Goal: Book appointment/travel/reservation

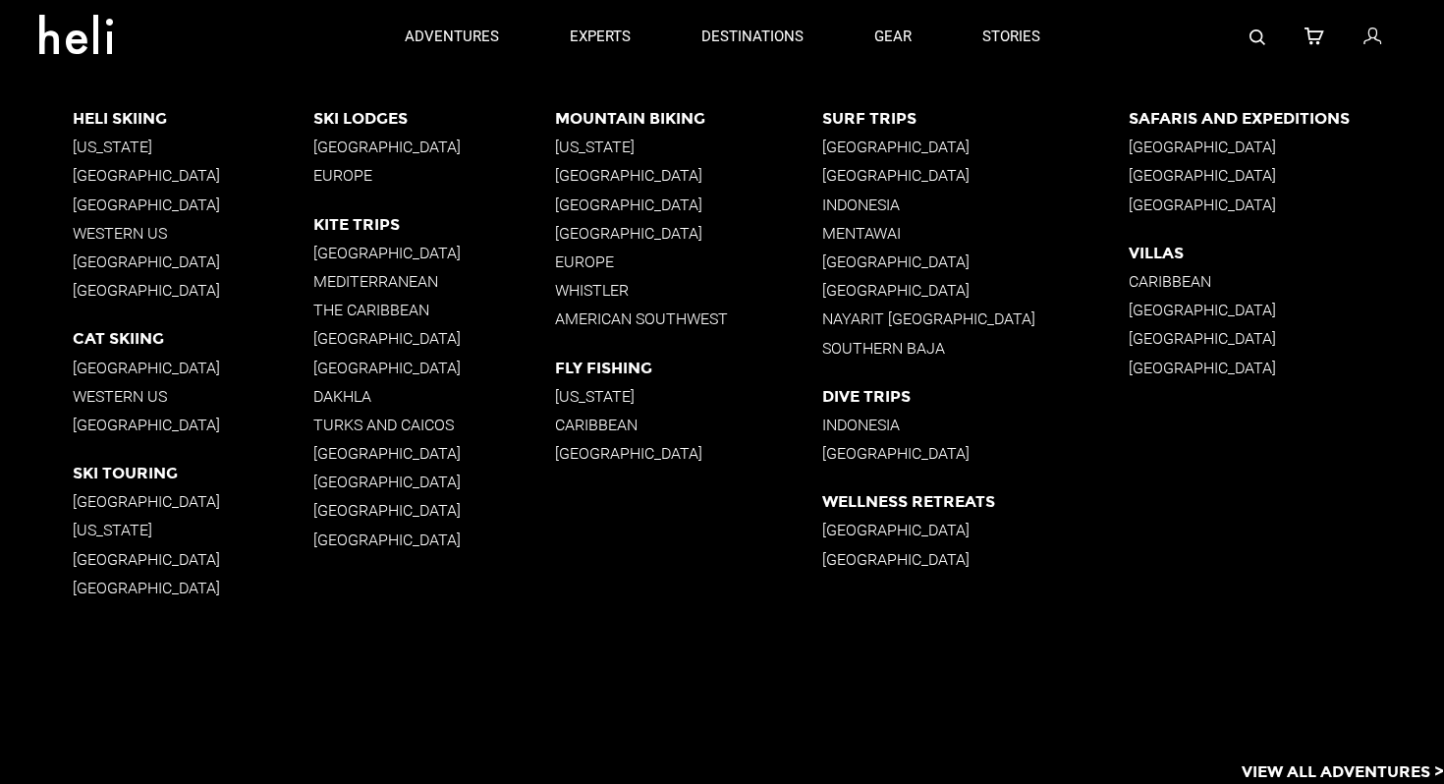
type input "Bike"
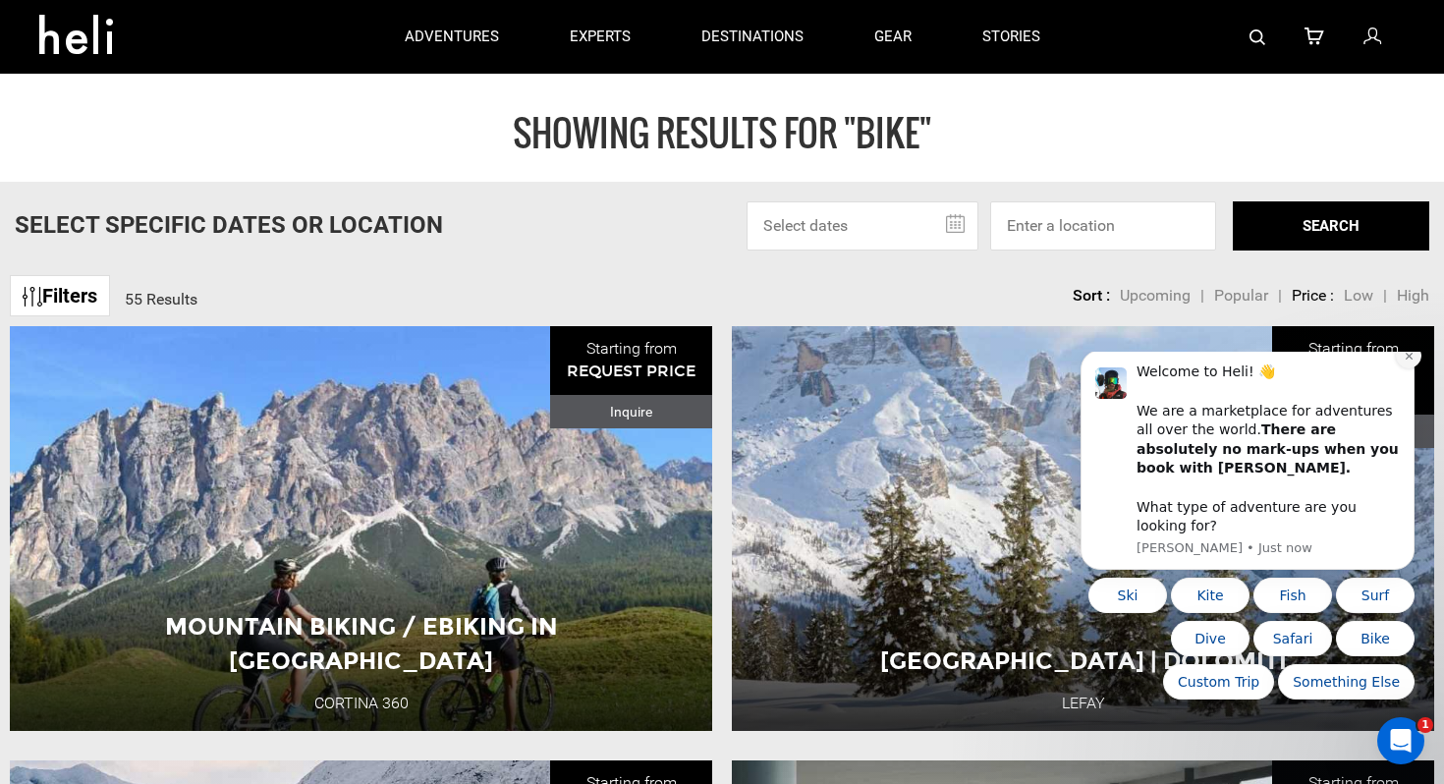
click at [1411, 360] on icon "Dismiss notification" at bounding box center [1408, 356] width 7 height 7
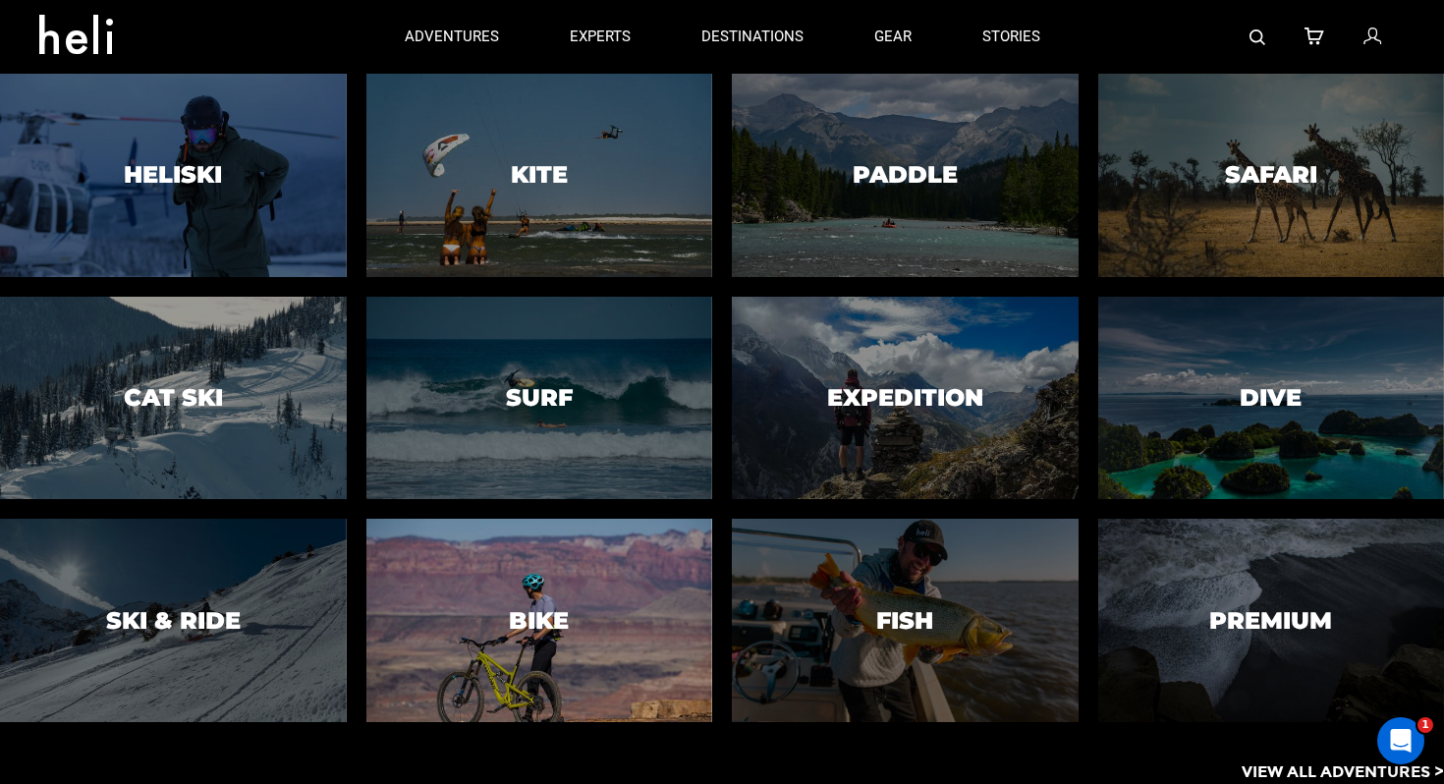
click at [494, 598] on div at bounding box center [540, 620] width 354 height 207
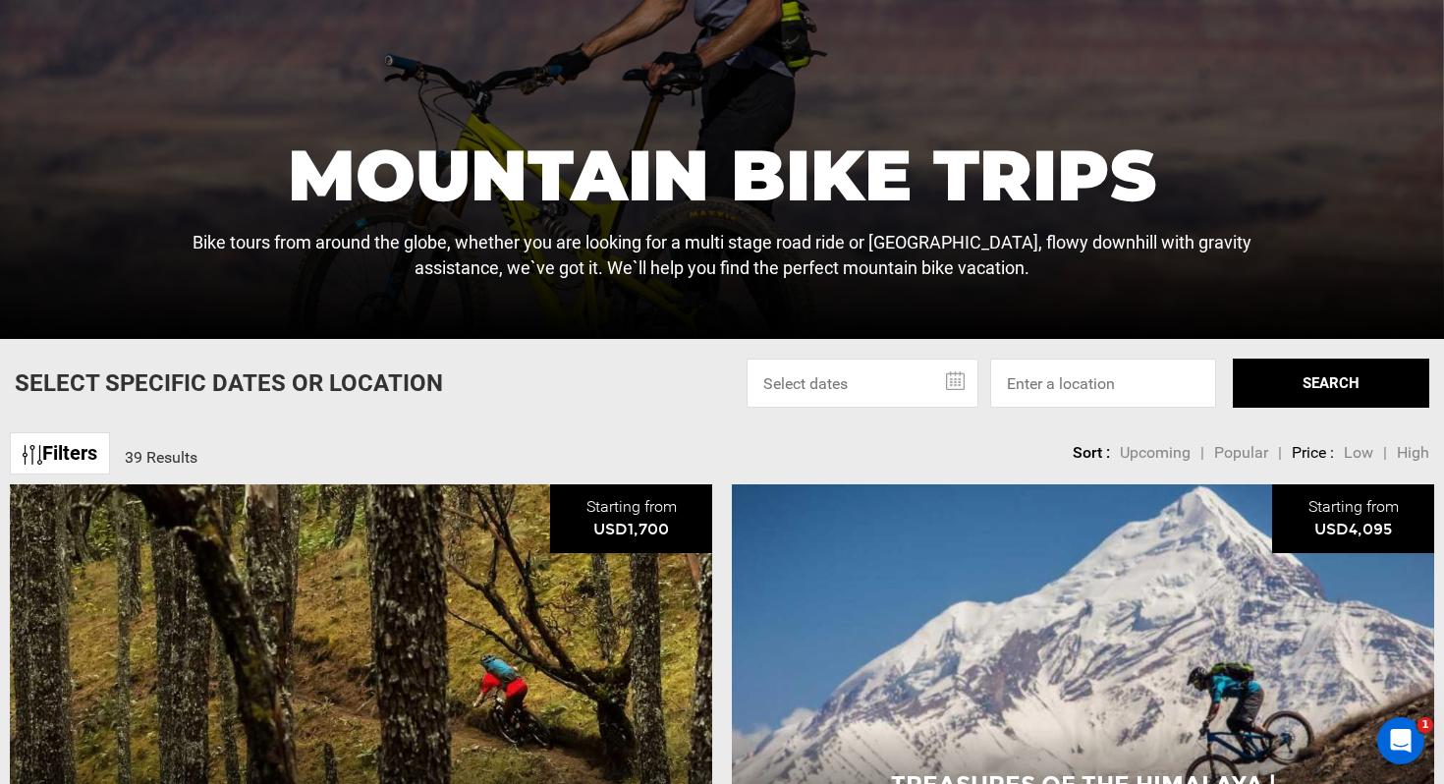
scroll to position [366, 0]
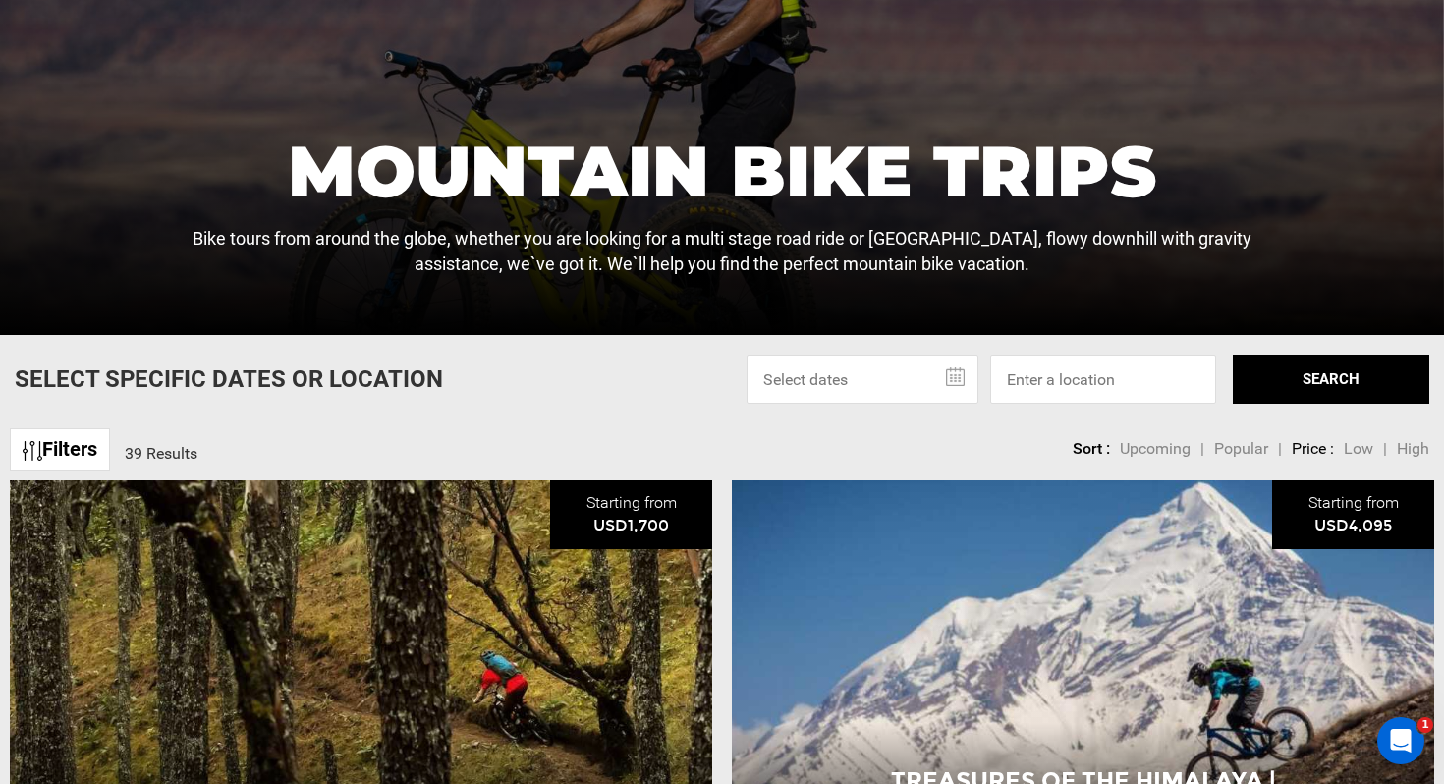
click at [957, 374] on input "text" at bounding box center [863, 379] width 232 height 49
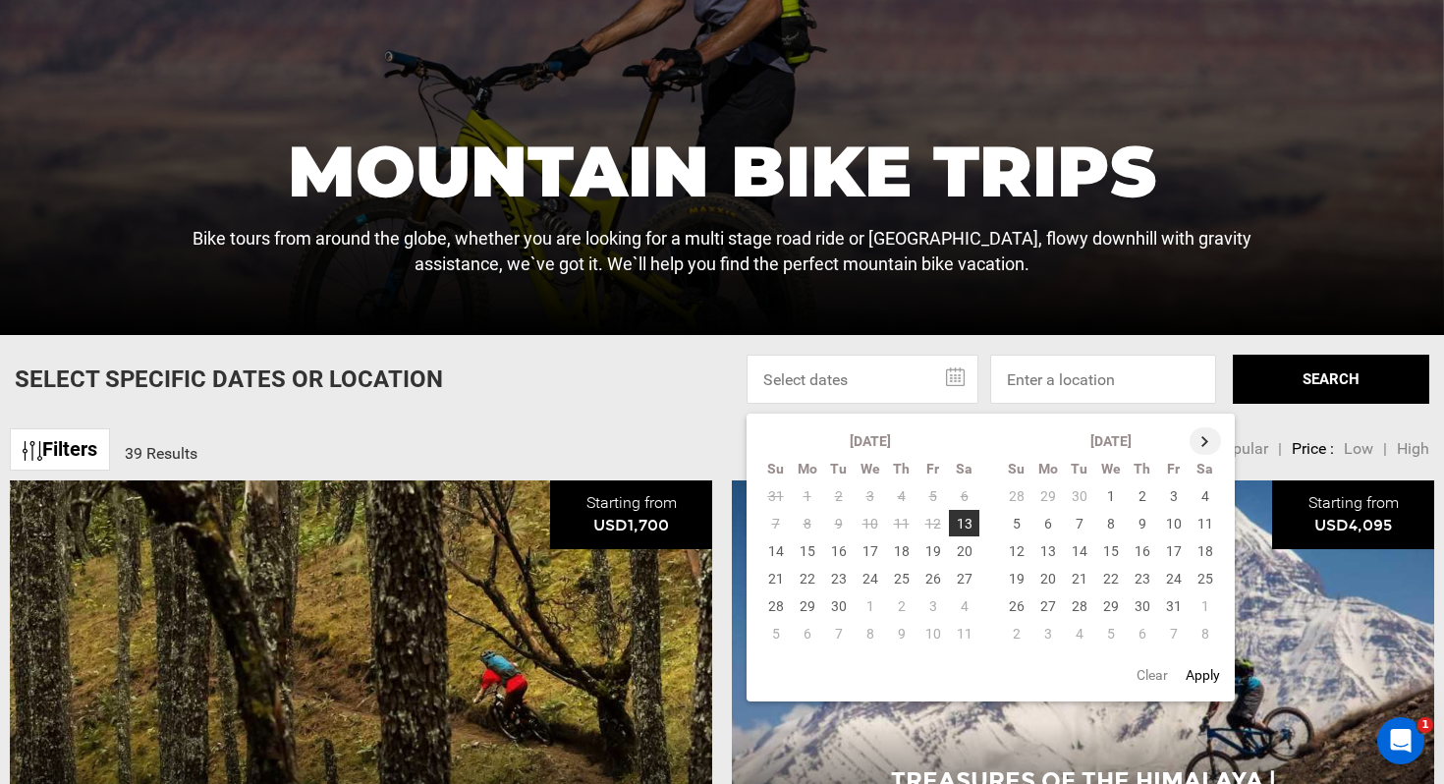
click at [1208, 433] on th at bounding box center [1205, 441] width 31 height 28
click at [1208, 433] on th at bounding box center [1206, 441] width 31 height 28
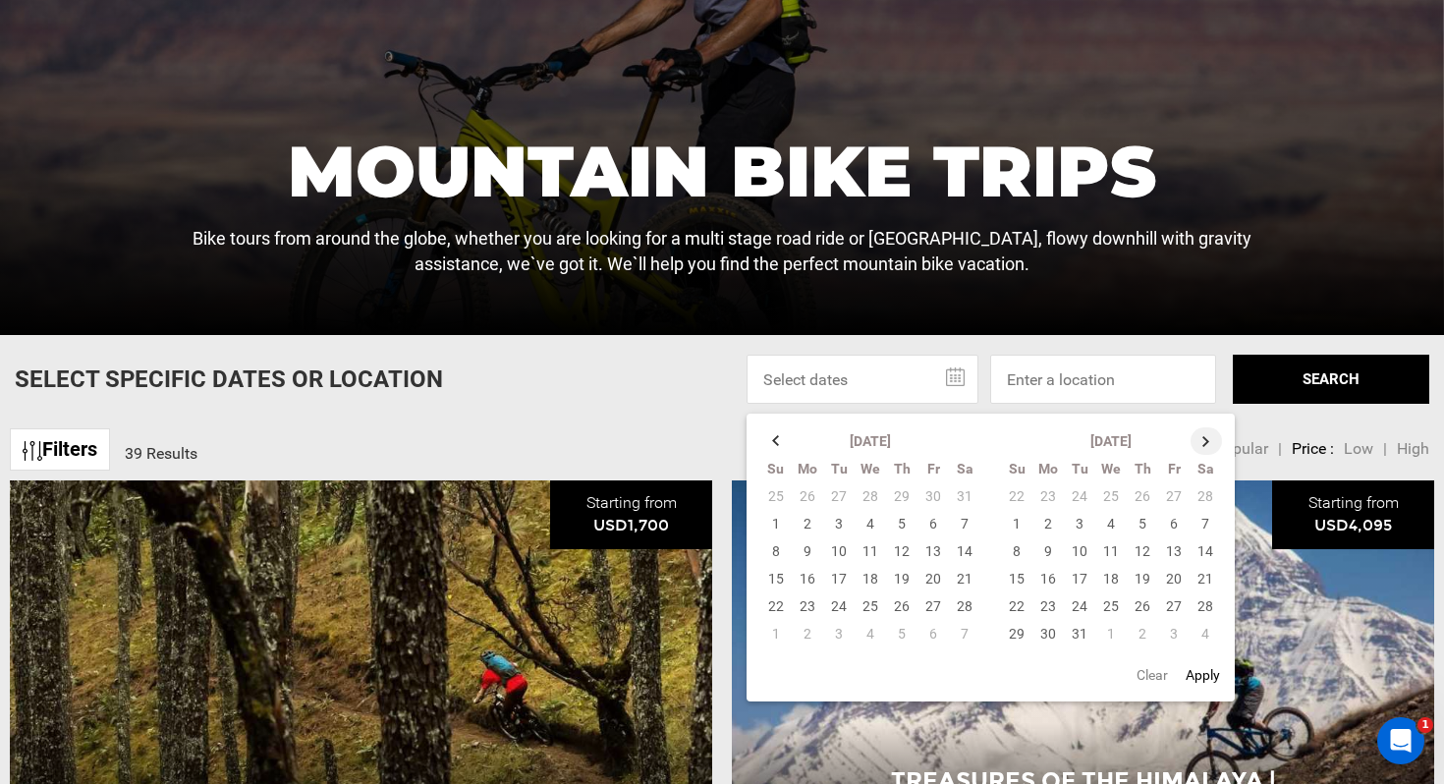
click at [1208, 433] on th at bounding box center [1206, 441] width 31 height 28
click at [1164, 603] on td "1" at bounding box center [1174, 607] width 31 height 28
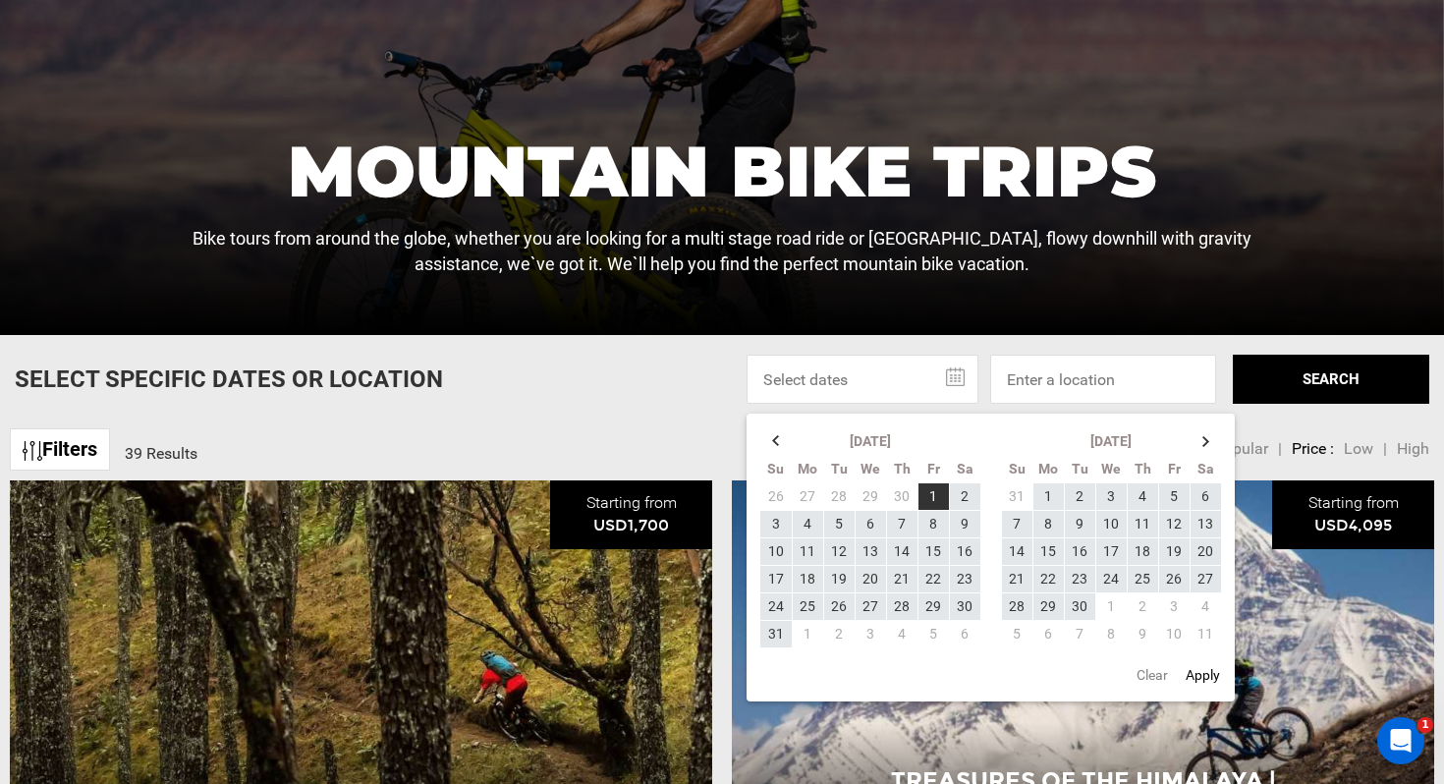
click at [1194, 671] on button "Apply" at bounding box center [1203, 674] width 46 height 35
type input "[DATE] - [DATE]"
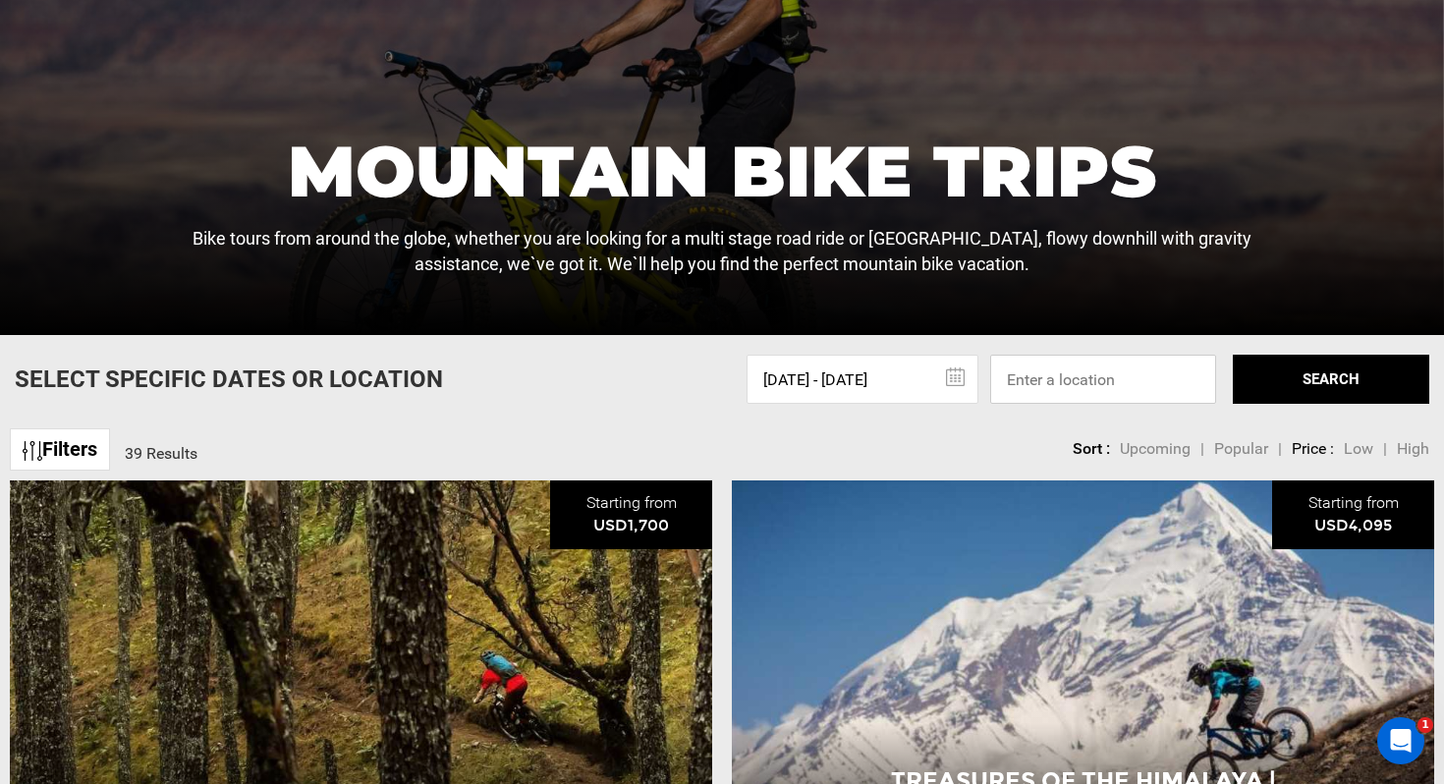
click at [1102, 379] on input at bounding box center [1103, 379] width 226 height 49
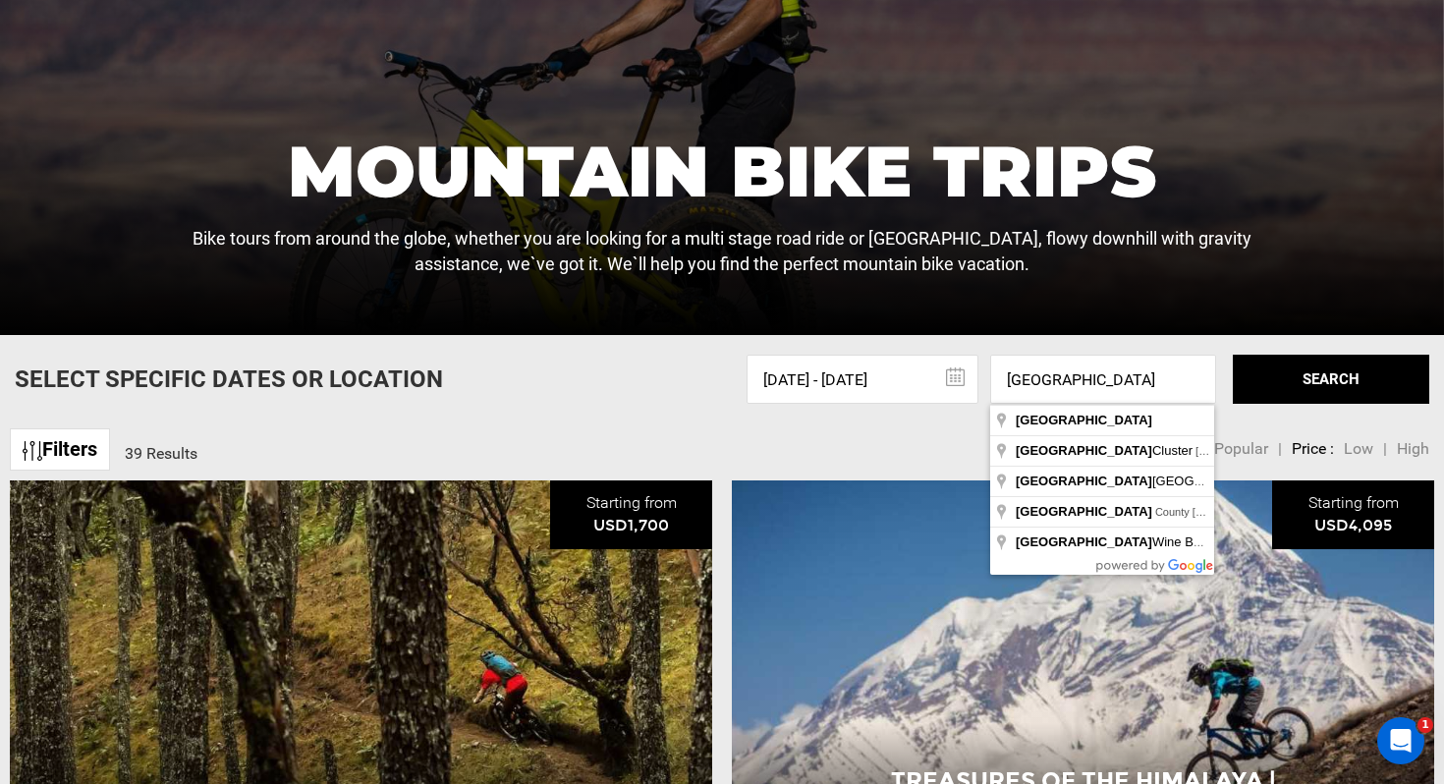
click at [1314, 378] on button "SEARCH" at bounding box center [1331, 379] width 197 height 49
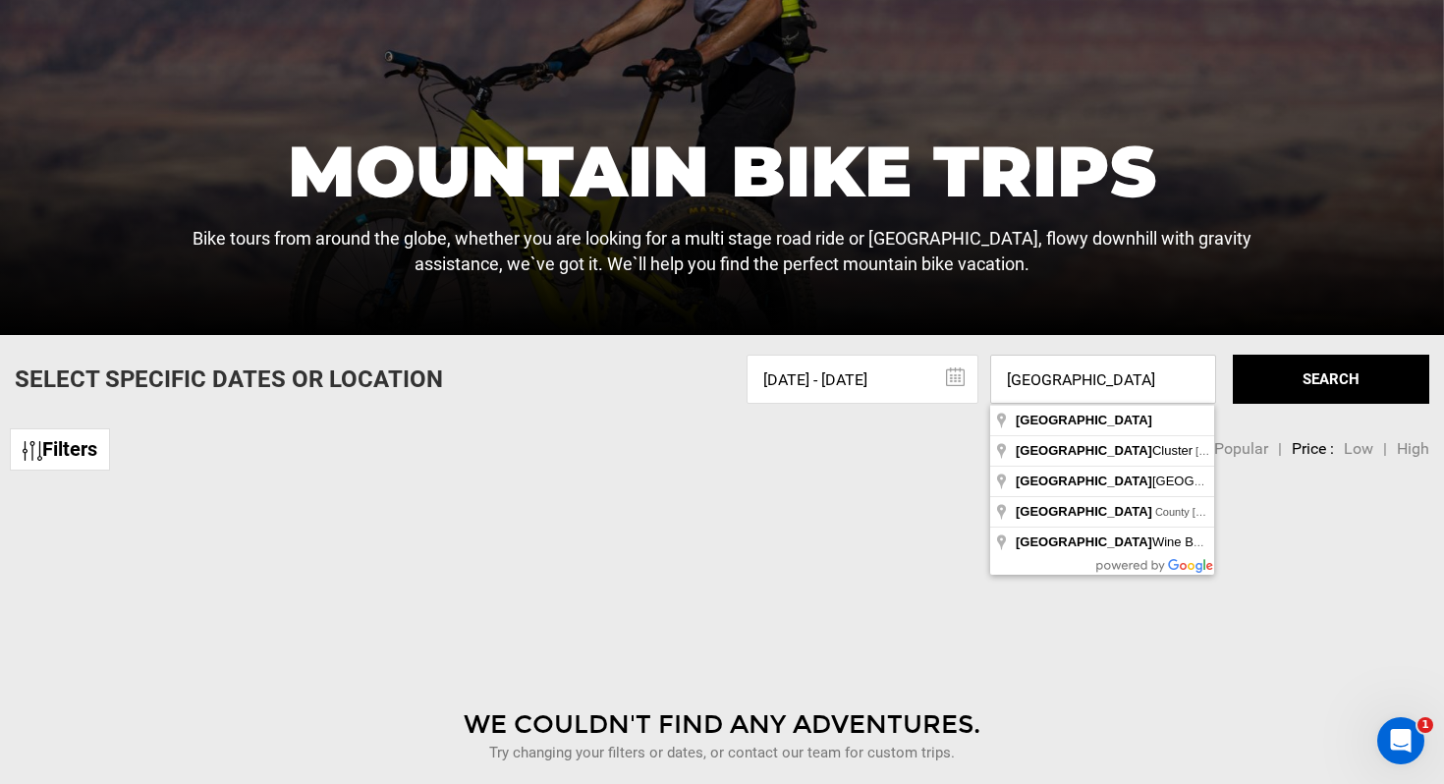
click at [1137, 376] on input "[GEOGRAPHIC_DATA]" at bounding box center [1103, 379] width 226 height 49
drag, startPoint x: 1129, startPoint y: 382, endPoint x: 956, endPoint y: 362, distance: 174.2
click at [956, 362] on div "[DATE] - [DATE] [DATE] Su Mo Tu We Th Fr Sa 26 27 28 29 30 1 2 3 4 5 6 7 8 9 10…" at bounding box center [1088, 379] width 683 height 49
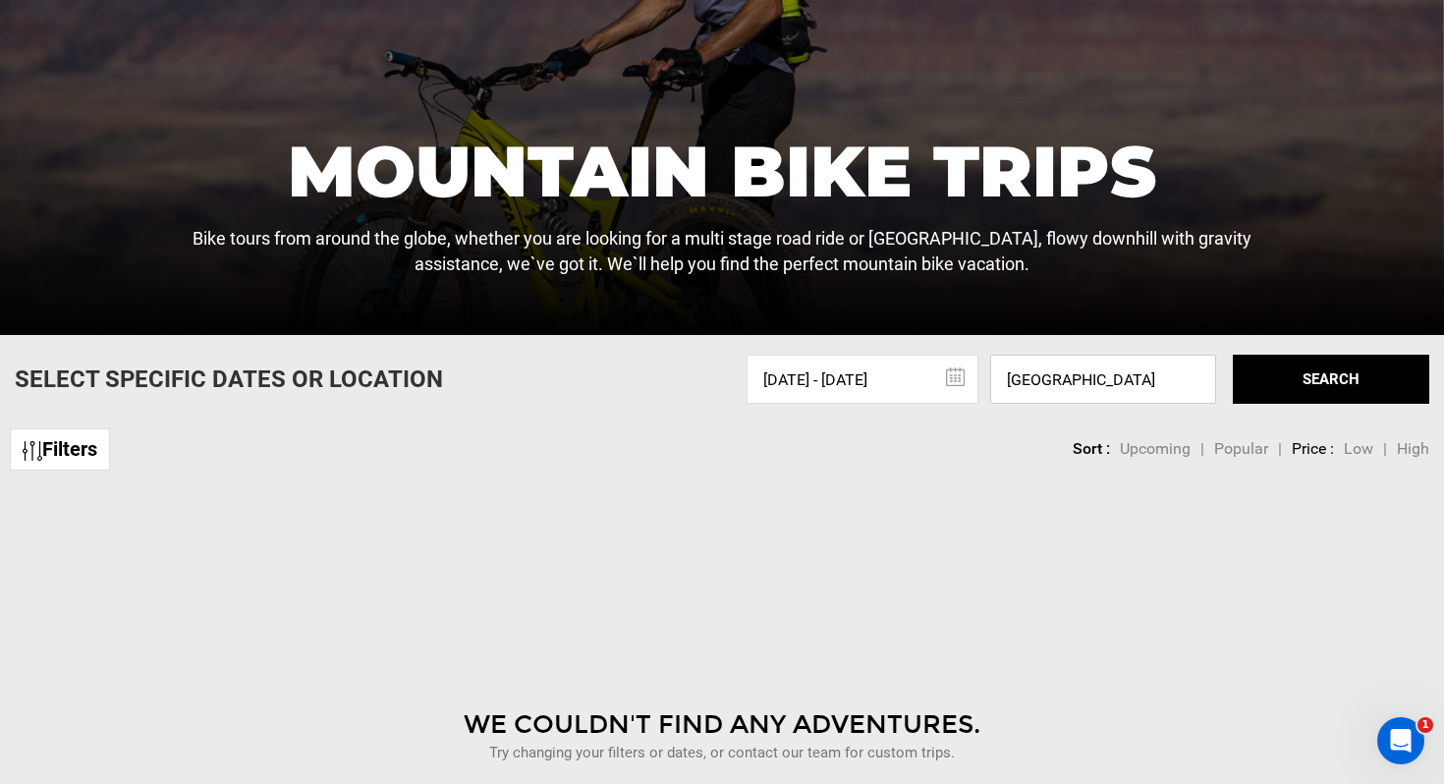
click at [1068, 387] on input "[GEOGRAPHIC_DATA]" at bounding box center [1103, 379] width 226 height 49
click at [992, 390] on input "[GEOGRAPHIC_DATA]" at bounding box center [1103, 379] width 226 height 49
click at [1111, 378] on input "[GEOGRAPHIC_DATA]" at bounding box center [1103, 379] width 226 height 49
type input "C"
click at [1337, 373] on button "SEARCH" at bounding box center [1331, 379] width 197 height 49
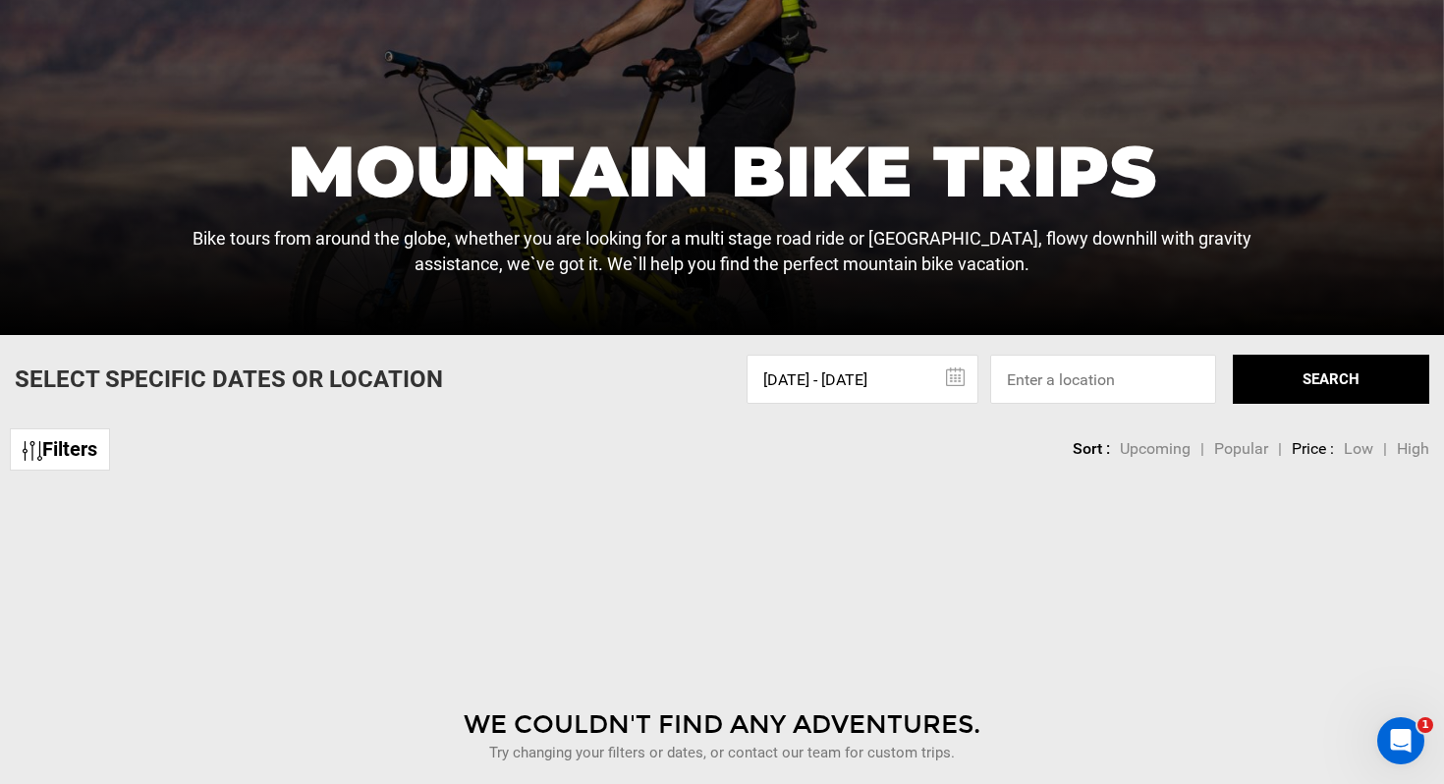
click at [84, 445] on link "Filters" at bounding box center [60, 449] width 100 height 42
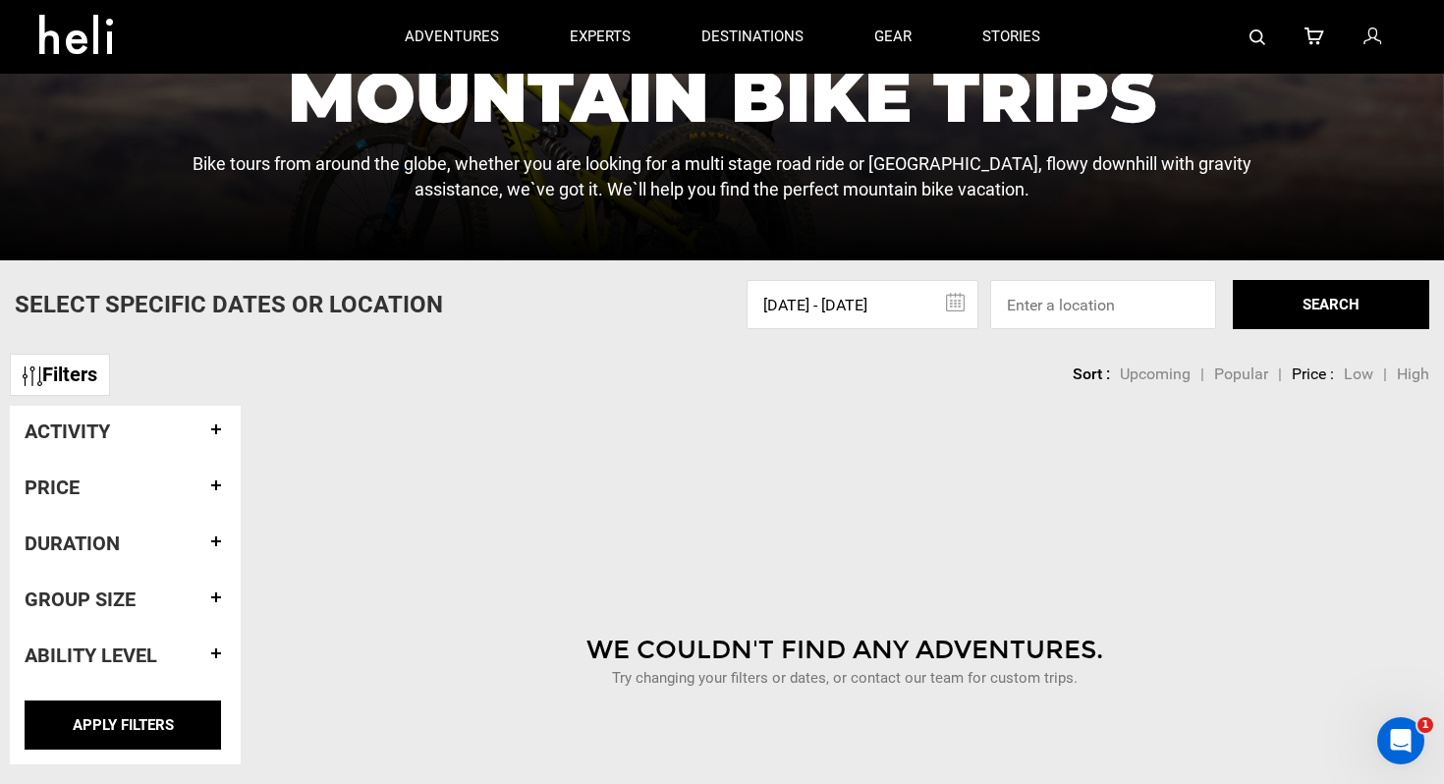
scroll to position [439, 0]
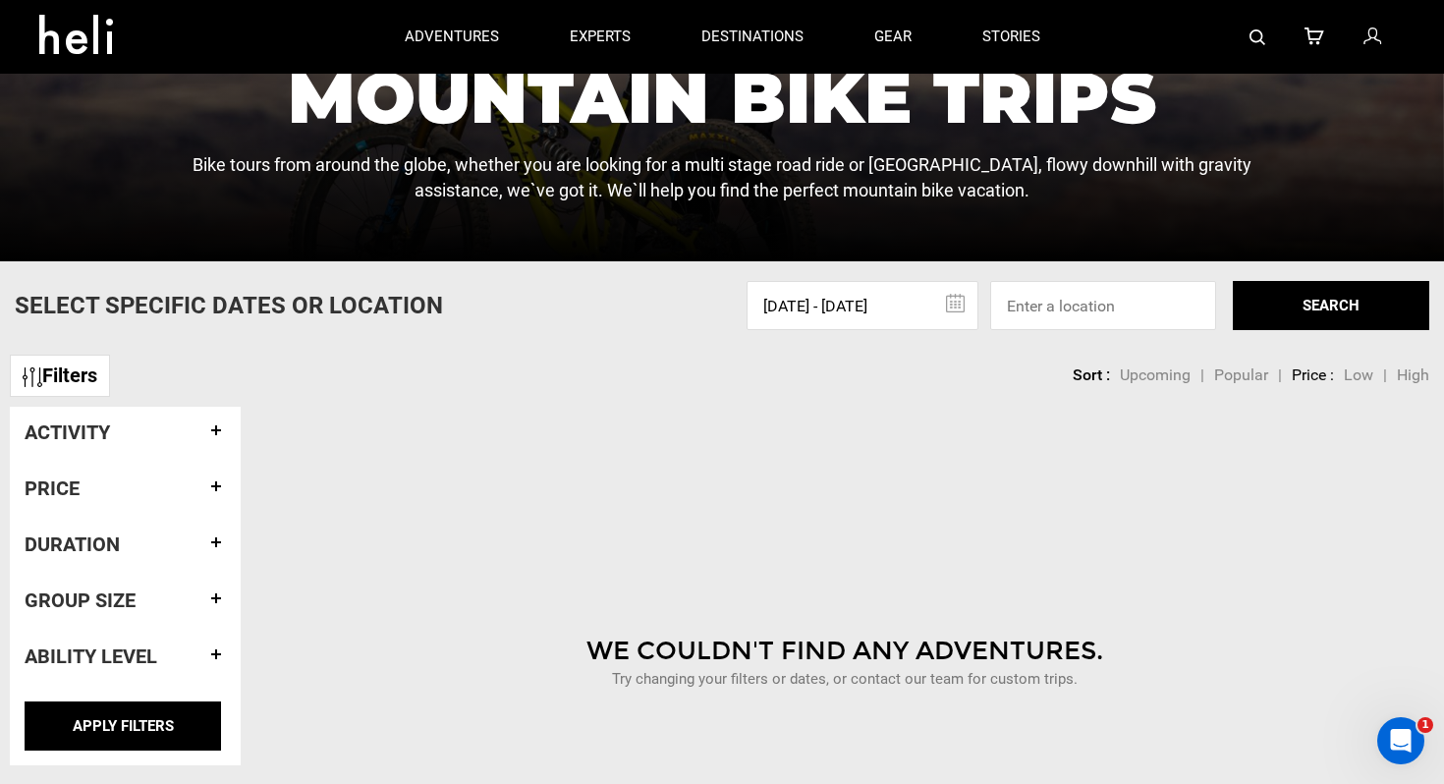
click at [209, 651] on h4 "Ability Level" at bounding box center [125, 657] width 201 height 22
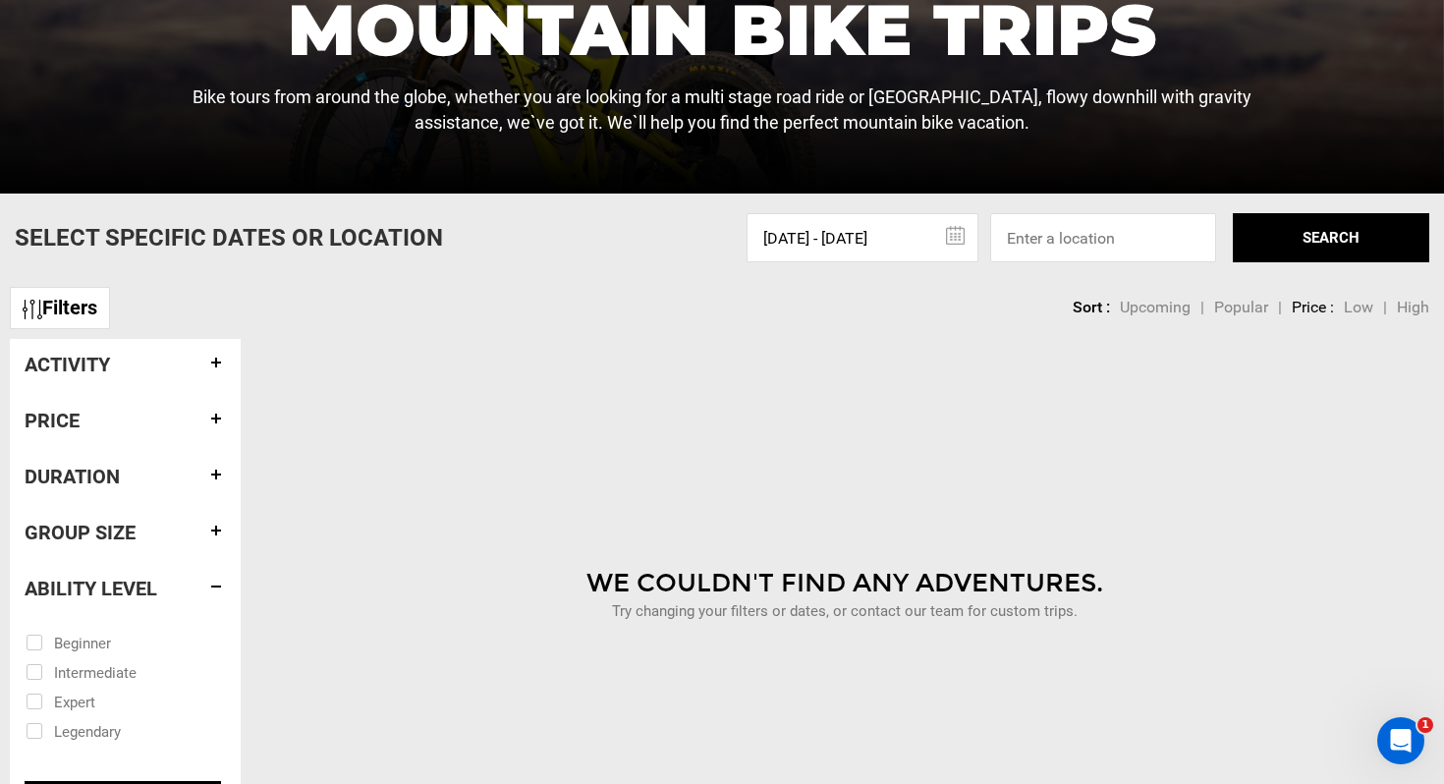
scroll to position [530, 0]
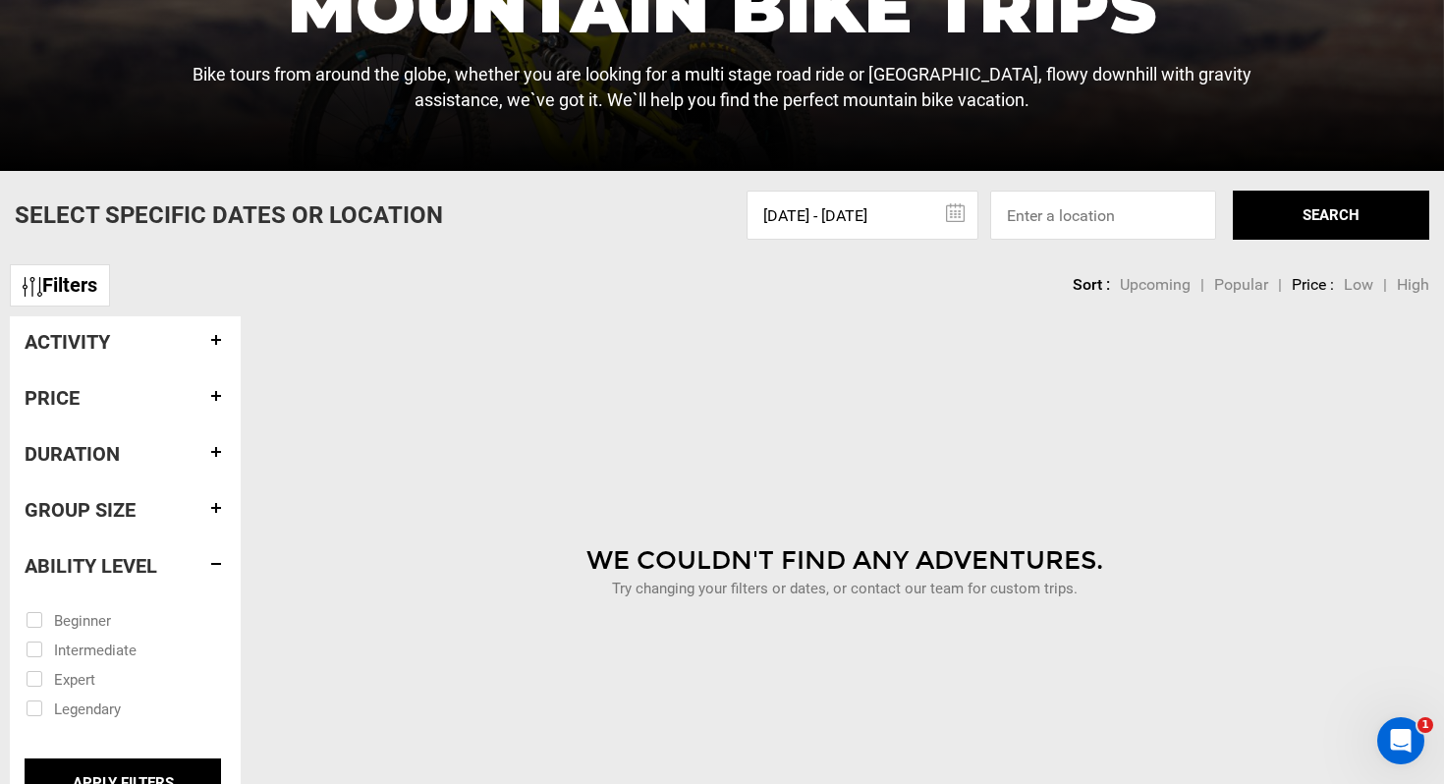
click at [125, 645] on input "checkbox" at bounding box center [112, 648] width 172 height 29
checkbox input "true"
click at [210, 449] on h4 "Duration" at bounding box center [125, 454] width 201 height 22
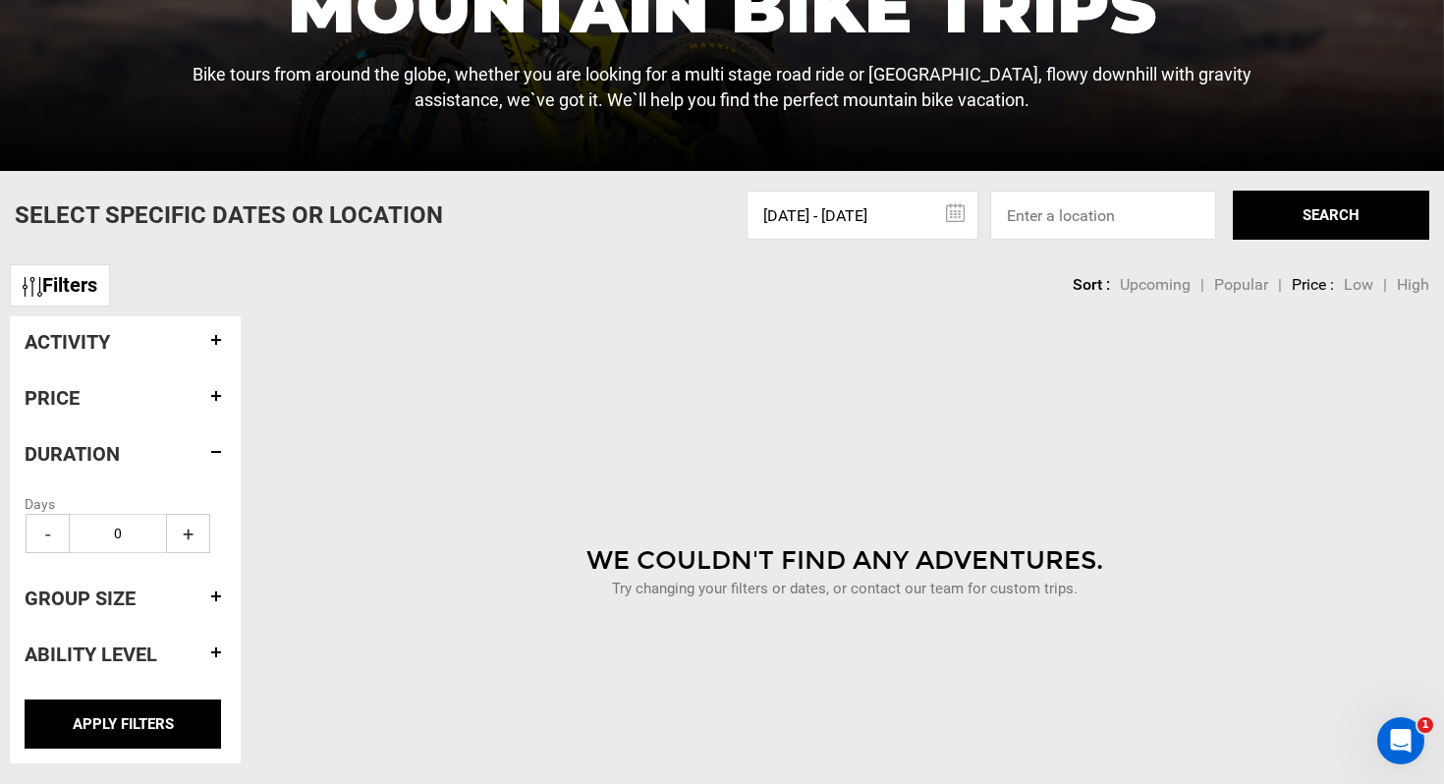
click at [191, 527] on span "+" at bounding box center [188, 533] width 44 height 39
click at [191, 528] on span "+" at bounding box center [188, 533] width 44 height 39
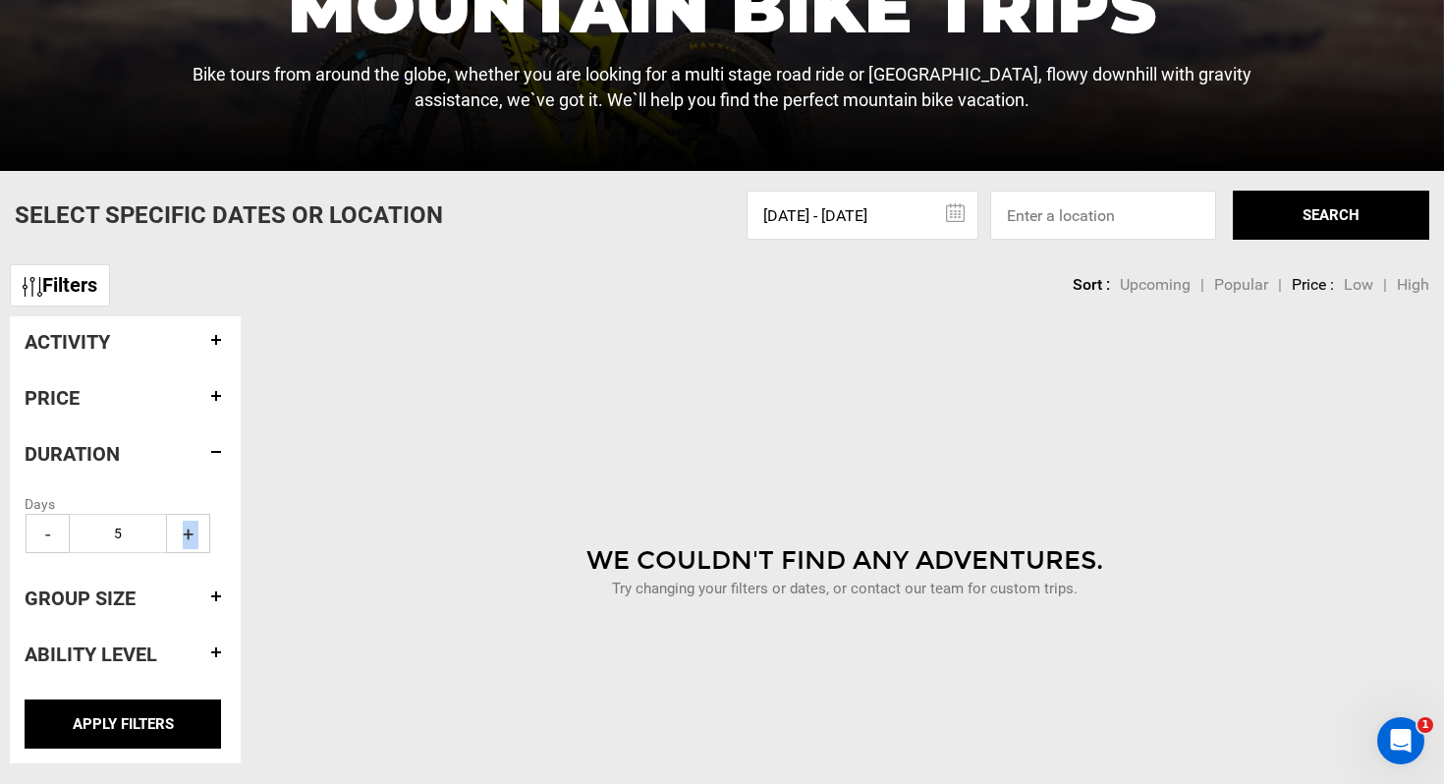
click at [191, 528] on span "+" at bounding box center [188, 533] width 44 height 39
click at [46, 531] on span "-" at bounding box center [48, 533] width 44 height 39
type input "5"
click at [208, 594] on h4 "Group size" at bounding box center [125, 599] width 201 height 22
click at [195, 583] on span "+" at bounding box center [188, 589] width 44 height 39
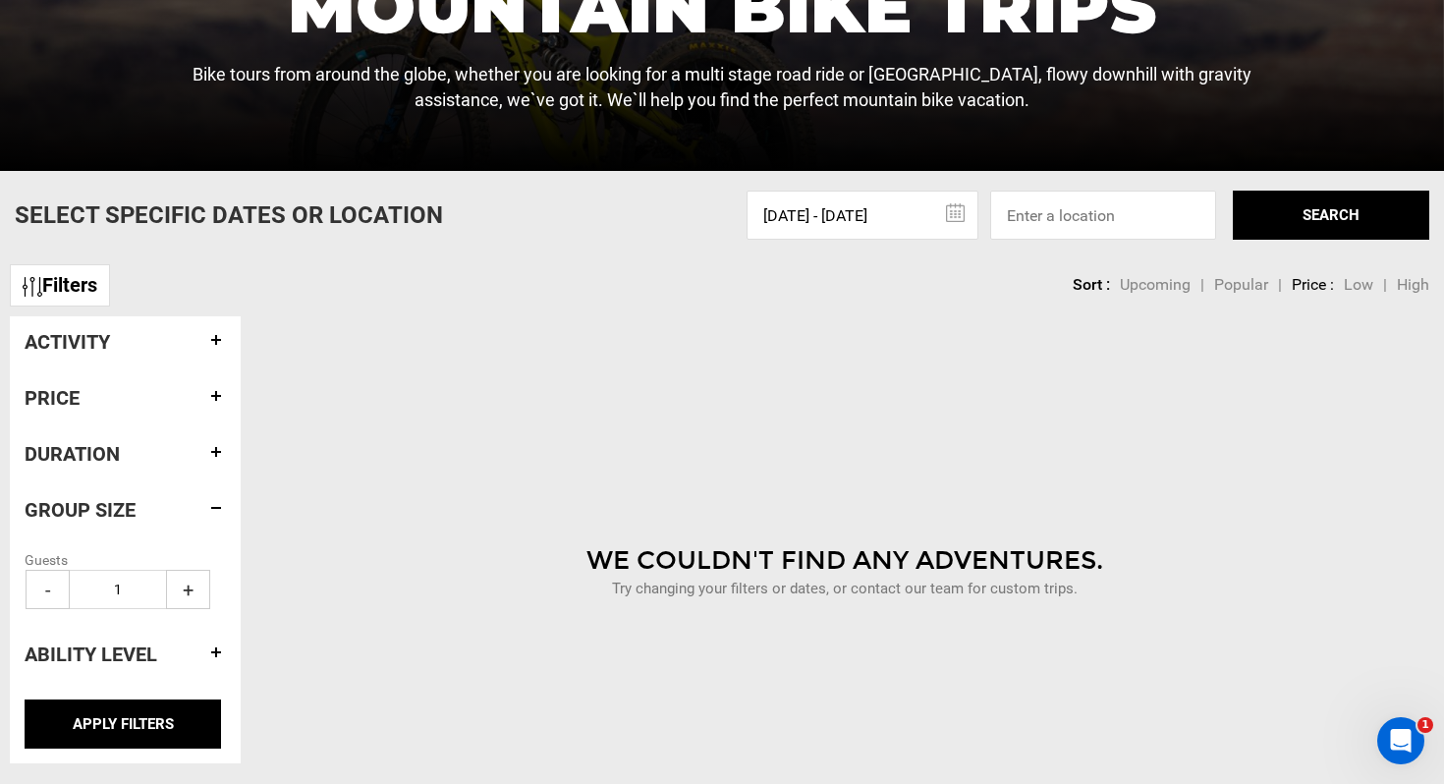
click at [195, 583] on span "+" at bounding box center [188, 589] width 44 height 39
type input "4"
click at [147, 718] on input "APPLY FILTERS" at bounding box center [123, 724] width 197 height 49
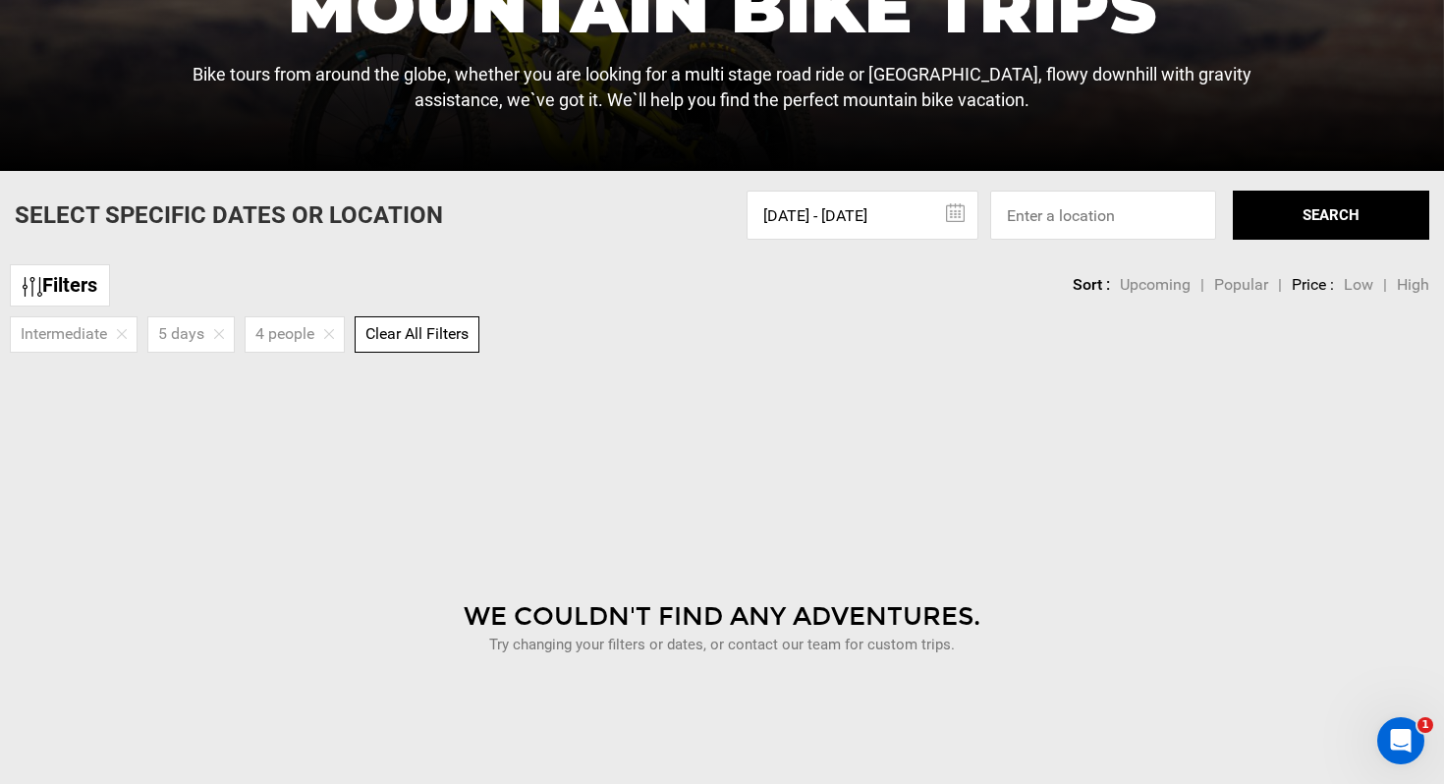
click at [120, 335] on img at bounding box center [122, 334] width 10 height 10
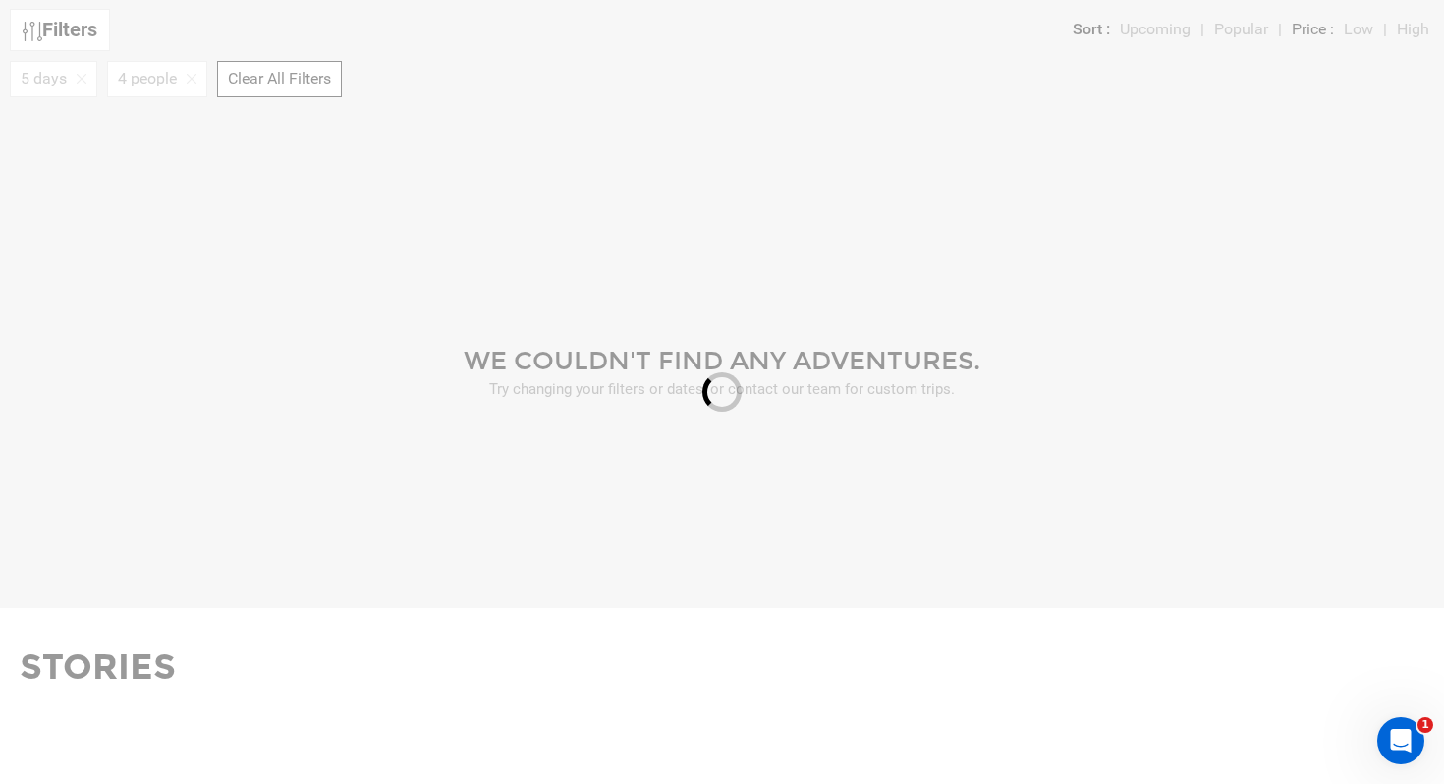
scroll to position [809, 0]
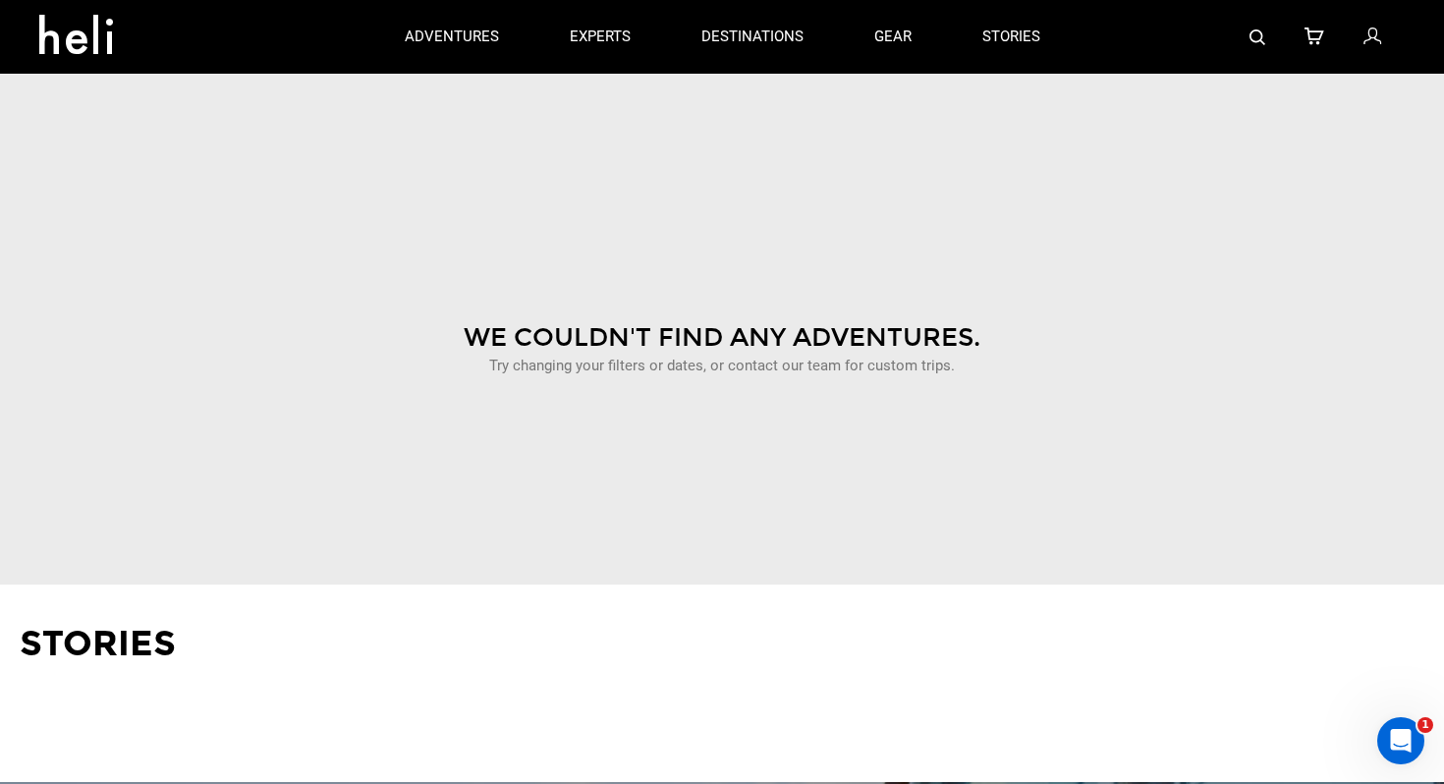
scroll to position [530, 0]
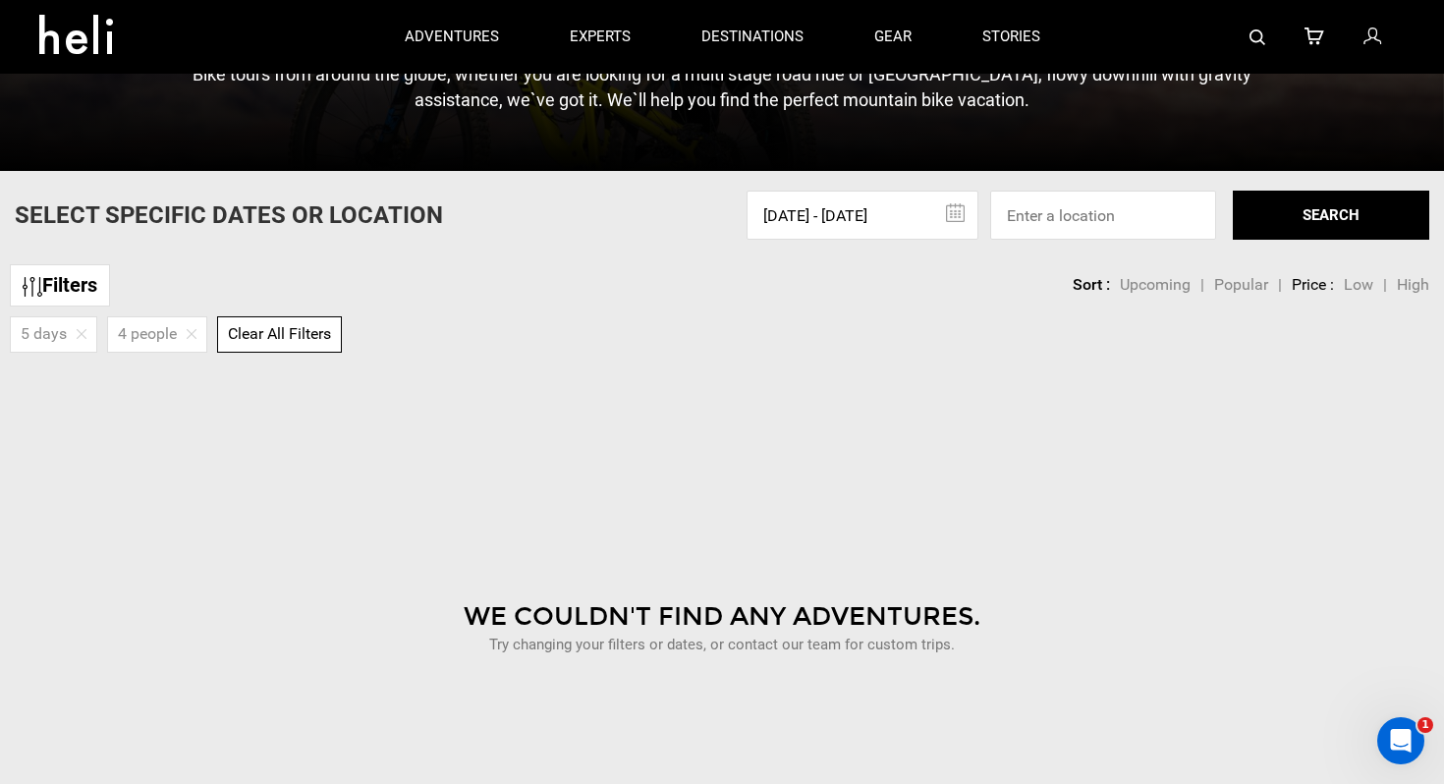
scroll to position [366, 0]
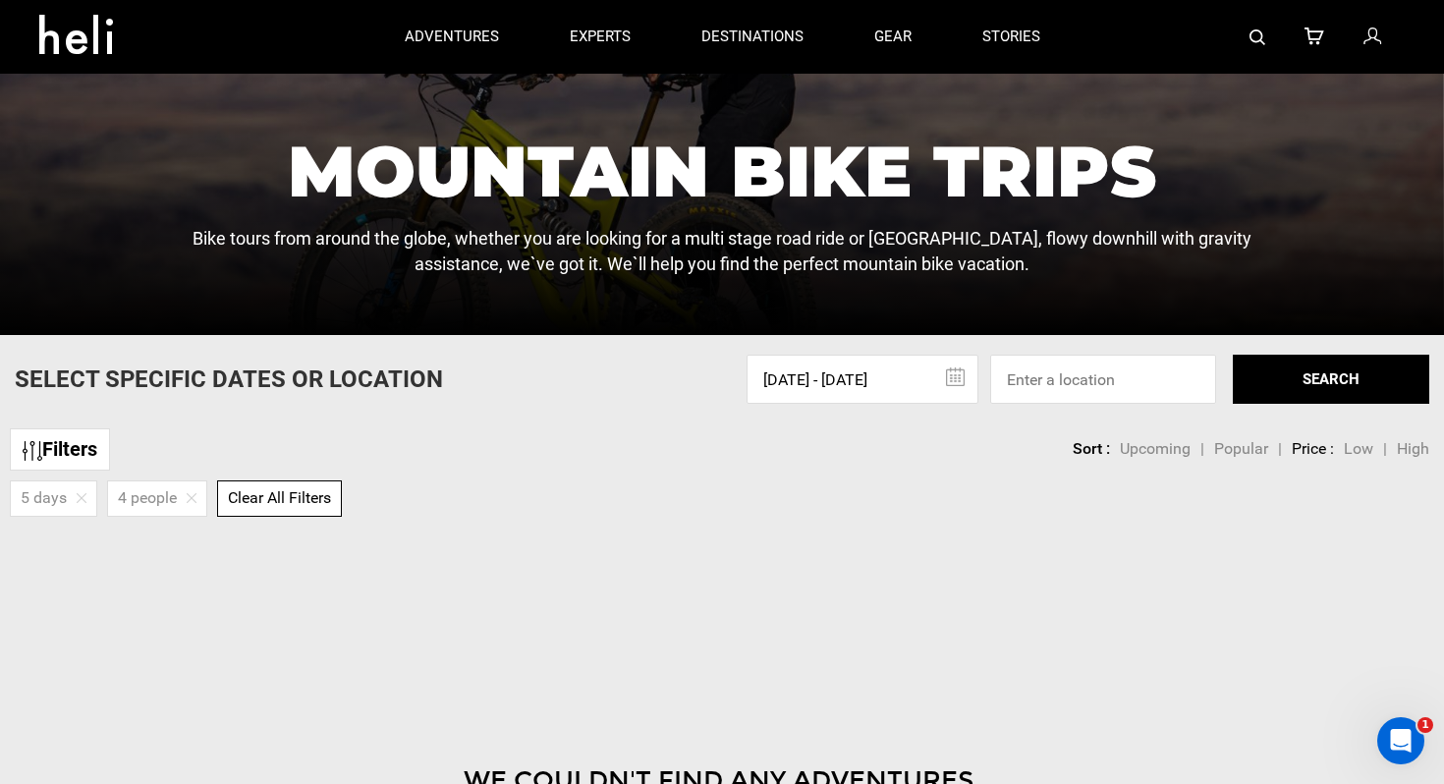
type input "Bike"
